Goal: Find specific page/section: Find specific page/section

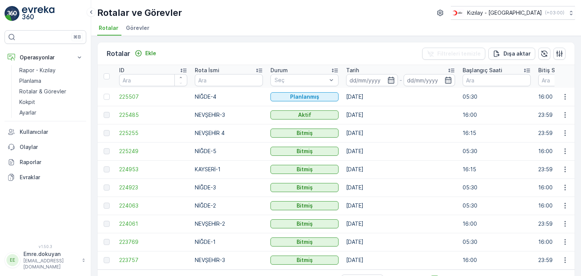
click at [419, 22] on div "Rotalar ve Görevler Kızılay - [GEOGRAPHIC_DATA] ( +03:00 ) Rotalar Görevler" at bounding box center [336, 18] width 490 height 36
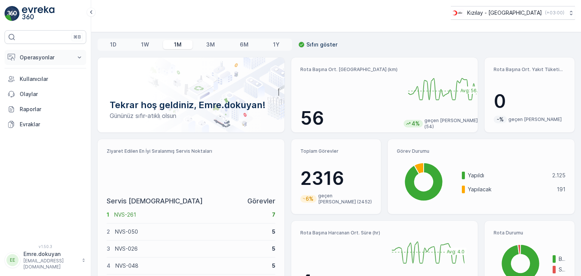
click at [43, 56] on p "Operasyonlar" at bounding box center [45, 58] width 51 height 8
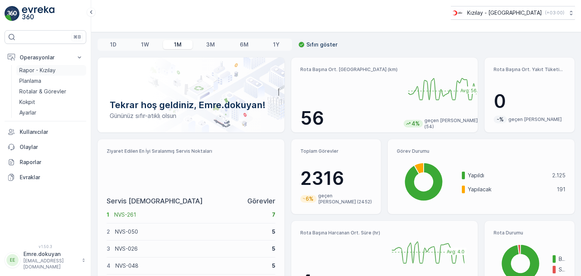
click at [38, 67] on p "Rapor - Kızılay" at bounding box center [37, 71] width 36 height 8
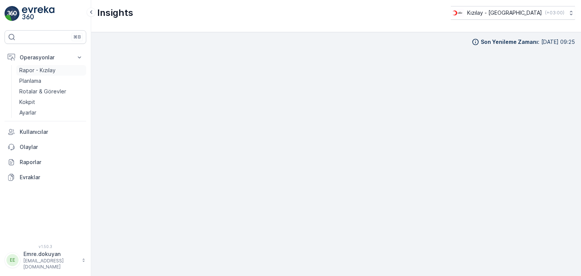
click at [30, 70] on p "Rapor - Kızılay" at bounding box center [37, 71] width 36 height 8
